Goal: Navigation & Orientation: Find specific page/section

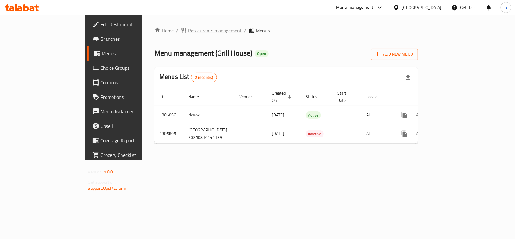
click at [188, 32] on span "Restaurants management" at bounding box center [215, 30] width 54 height 7
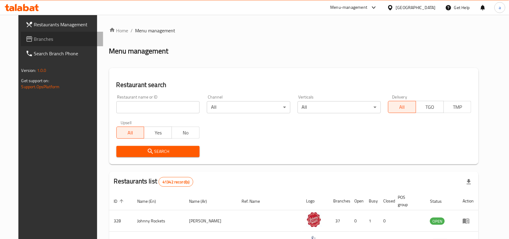
click at [34, 39] on span "Branches" at bounding box center [66, 38] width 65 height 7
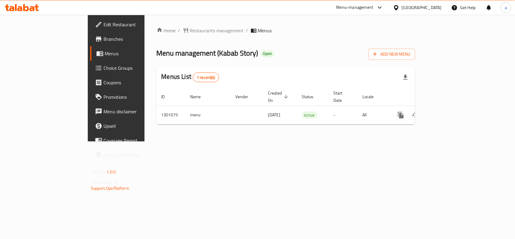
click at [438, 8] on div "[GEOGRAPHIC_DATA]" at bounding box center [422, 7] width 40 height 7
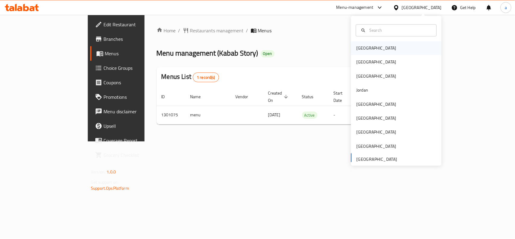
click at [379, 52] on div "Bahrain" at bounding box center [396, 48] width 90 height 14
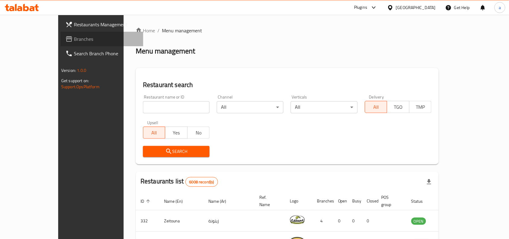
drag, startPoint x: 33, startPoint y: 40, endPoint x: 27, endPoint y: 47, distance: 9.2
click at [74, 40] on span "Branches" at bounding box center [106, 38] width 65 height 7
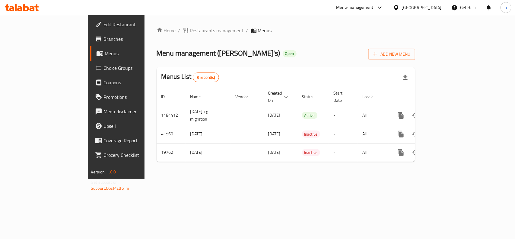
drag, startPoint x: 171, startPoint y: 213, endPoint x: 162, endPoint y: 208, distance: 10.1
click at [171, 179] on div "Home / Restaurants management / Menus Menu management ( [PERSON_NAME]'s ) Open …" at bounding box center [285, 97] width 283 height 164
click at [432, 11] on div "[GEOGRAPHIC_DATA]" at bounding box center [422, 7] width 40 height 7
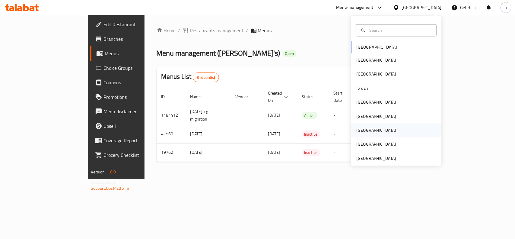
click at [368, 134] on div "[GEOGRAPHIC_DATA]" at bounding box center [396, 130] width 90 height 14
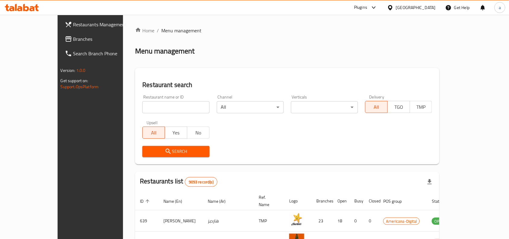
click at [73, 40] on span "Branches" at bounding box center [105, 38] width 65 height 7
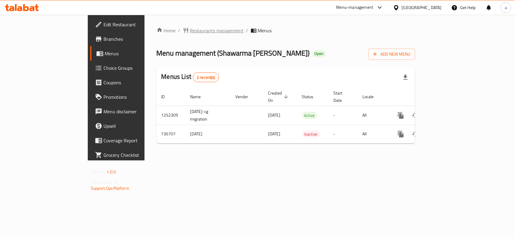
click at [190, 33] on span "Restaurants management" at bounding box center [217, 30] width 54 height 7
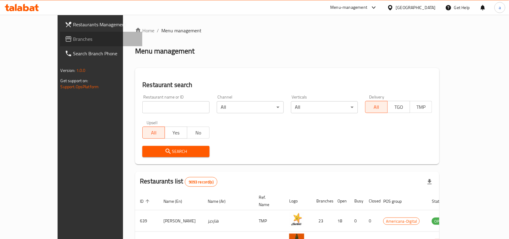
click at [73, 40] on span "Branches" at bounding box center [105, 38] width 65 height 7
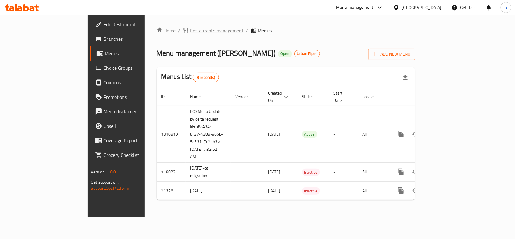
click at [190, 29] on span "Restaurants management" at bounding box center [217, 30] width 54 height 7
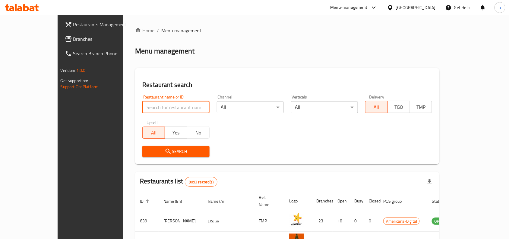
click at [156, 101] on input "search" at bounding box center [175, 107] width 67 height 12
paste input "11297"
type input "11297"
click button "Search" at bounding box center [175, 151] width 67 height 11
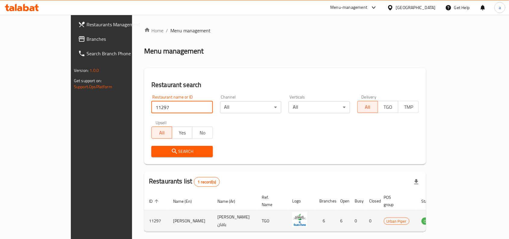
click at [460, 218] on icon "enhanced table" at bounding box center [457, 220] width 7 height 5
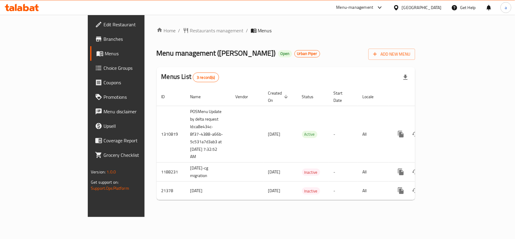
click at [432, 12] on div "Qatar" at bounding box center [417, 7] width 58 height 14
click at [402, 5] on div at bounding box center [397, 7] width 9 height 7
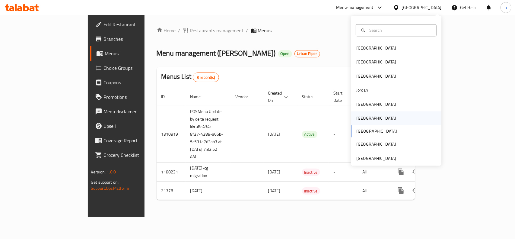
click at [362, 120] on div "Oman" at bounding box center [375, 118] width 49 height 14
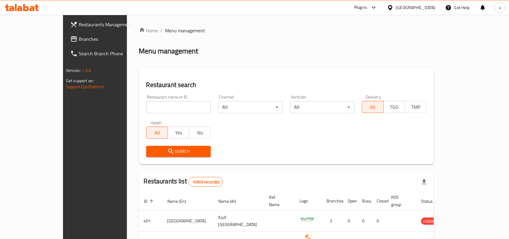
click at [79, 39] on span "Branches" at bounding box center [111, 38] width 65 height 7
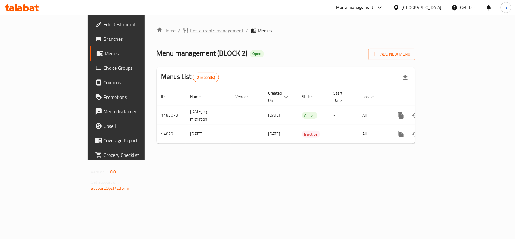
click at [190, 32] on span "Restaurants management" at bounding box center [217, 30] width 54 height 7
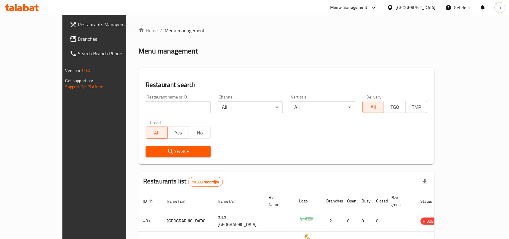
click at [78, 40] on span "Branches" at bounding box center [110, 38] width 65 height 7
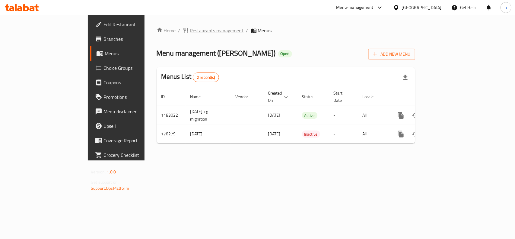
click at [190, 33] on span "Restaurants management" at bounding box center [217, 30] width 54 height 7
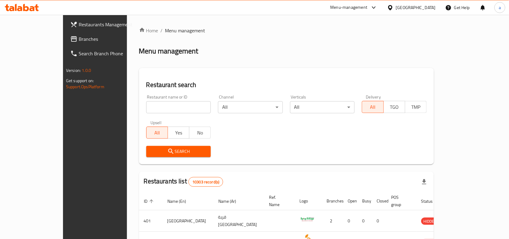
click at [156, 109] on input "search" at bounding box center [178, 107] width 65 height 12
paste input "618340"
type input "618340"
click button "Search" at bounding box center [178, 151] width 65 height 11
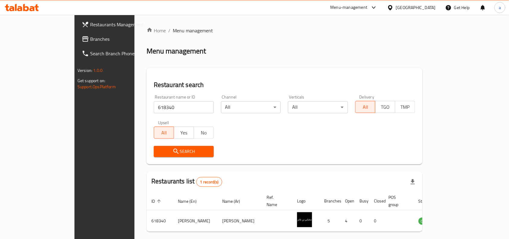
click at [425, 3] on div "Oman" at bounding box center [411, 7] width 58 height 14
click at [425, 7] on div "[GEOGRAPHIC_DATA]" at bounding box center [416, 7] width 40 height 7
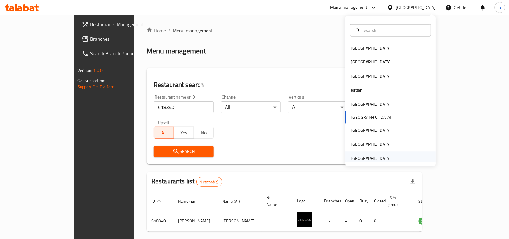
click at [375, 157] on div "[GEOGRAPHIC_DATA]" at bounding box center [371, 158] width 40 height 7
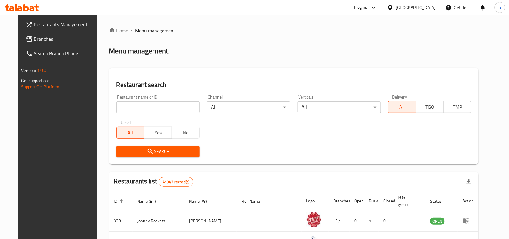
drag, startPoint x: 46, startPoint y: 41, endPoint x: 14, endPoint y: 41, distance: 31.4
click at [46, 41] on span "Branches" at bounding box center [66, 38] width 65 height 7
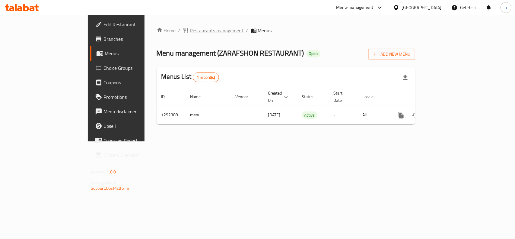
click at [190, 33] on span "Restaurants management" at bounding box center [217, 30] width 54 height 7
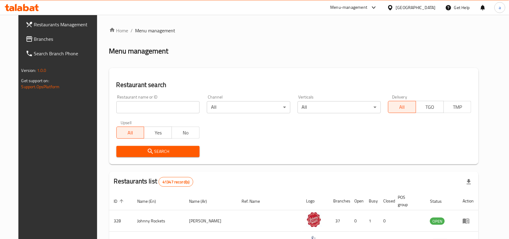
click at [141, 107] on input "search" at bounding box center [157, 107] width 83 height 12
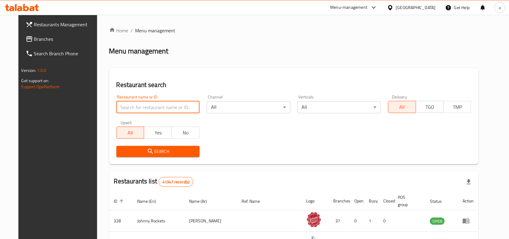
click at [34, 42] on span "Branches" at bounding box center [66, 38] width 65 height 7
